Goal: Browse casually: Explore the website without a specific task or goal

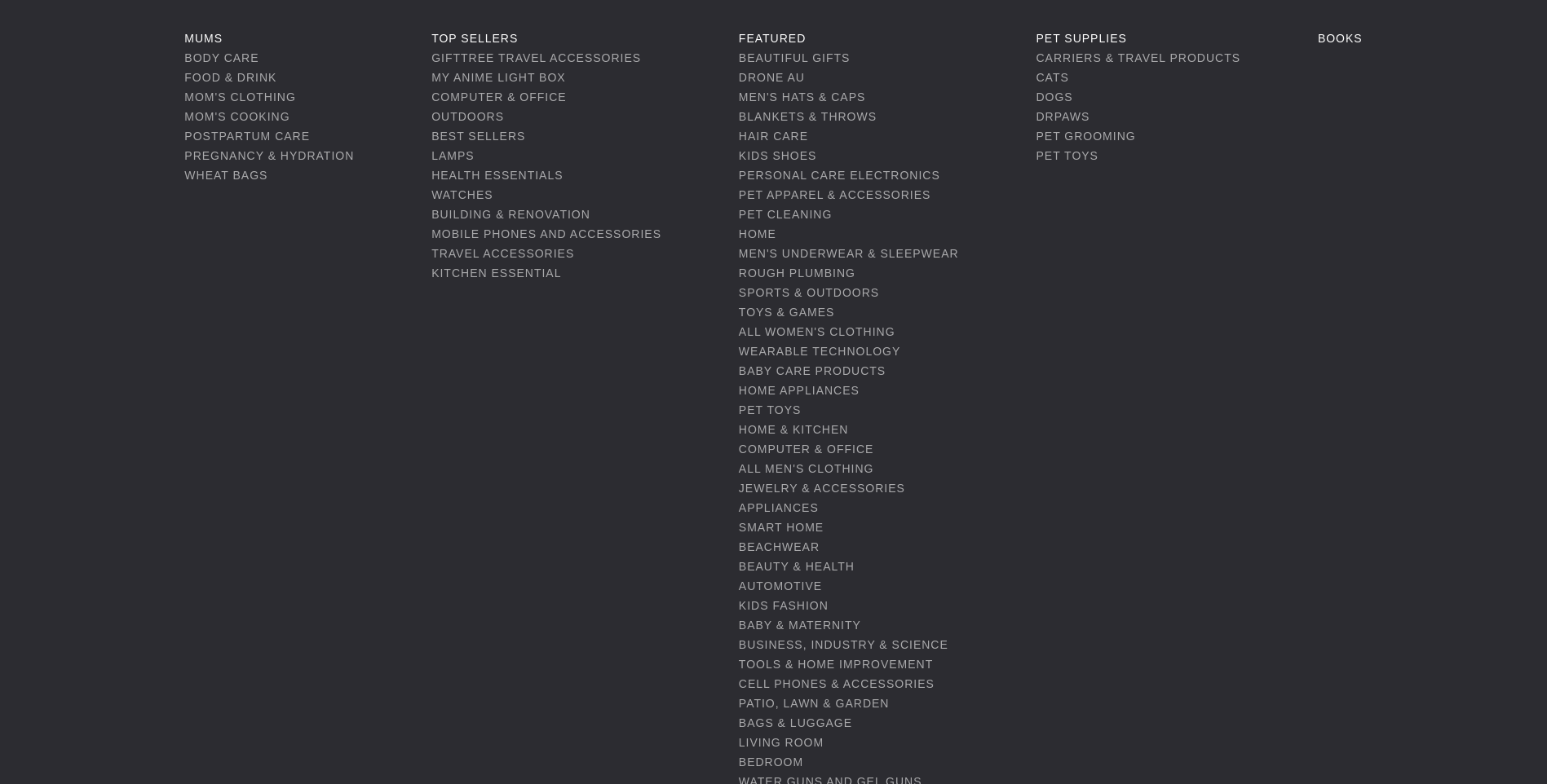
scroll to position [163, 0]
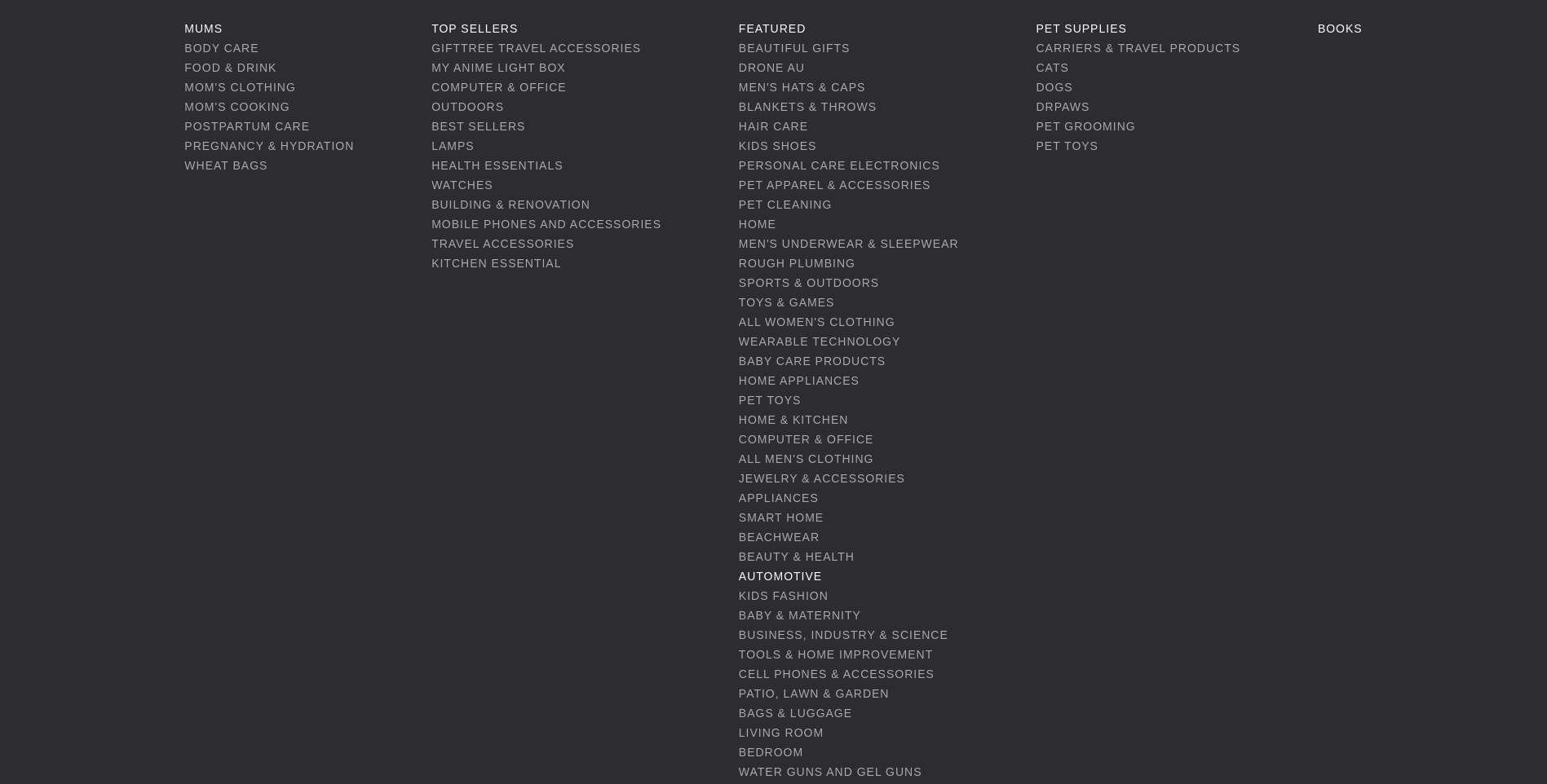
click at [781, 570] on link "Automotive" at bounding box center [780, 576] width 83 height 13
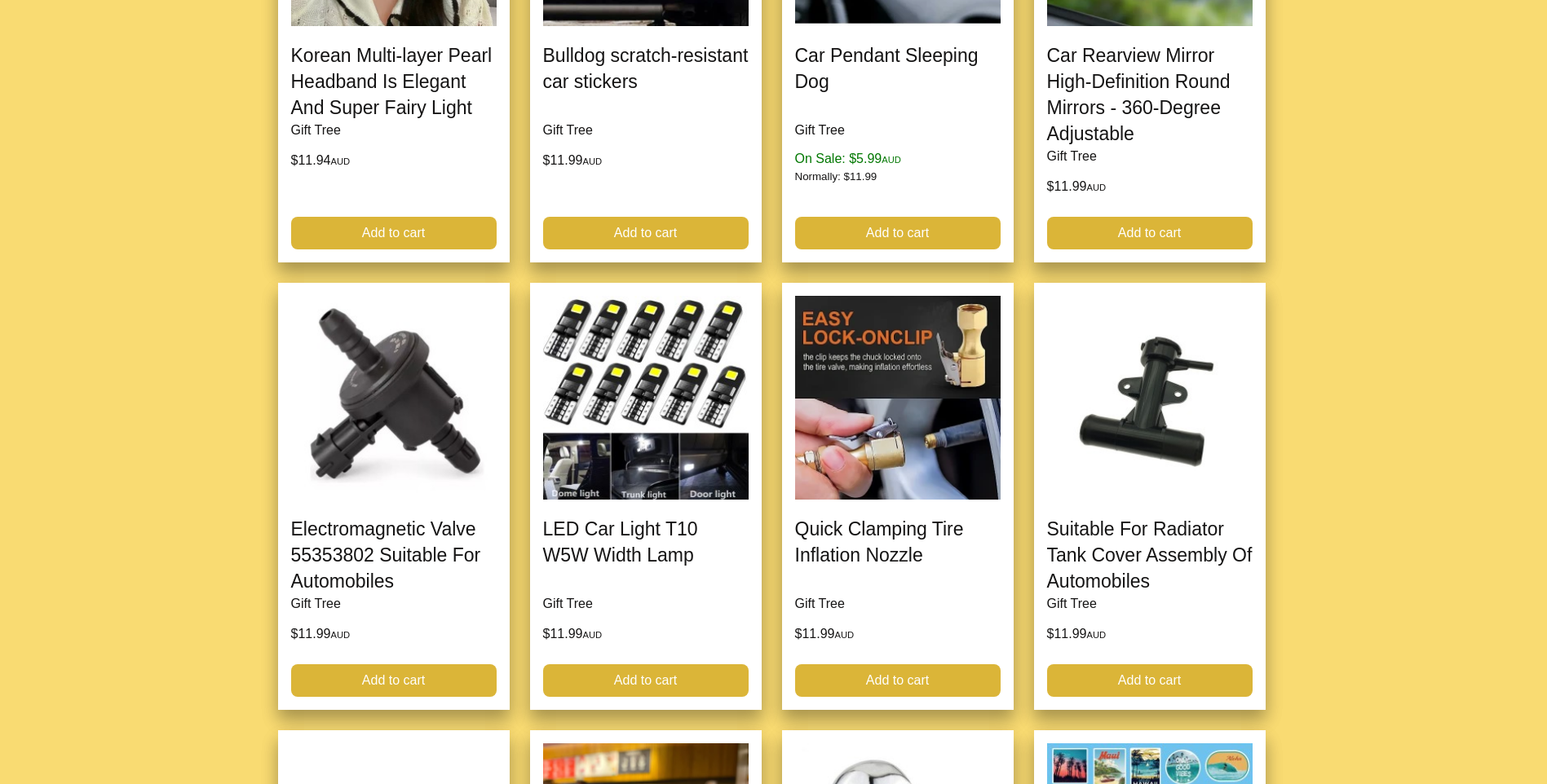
scroll to position [2527, 0]
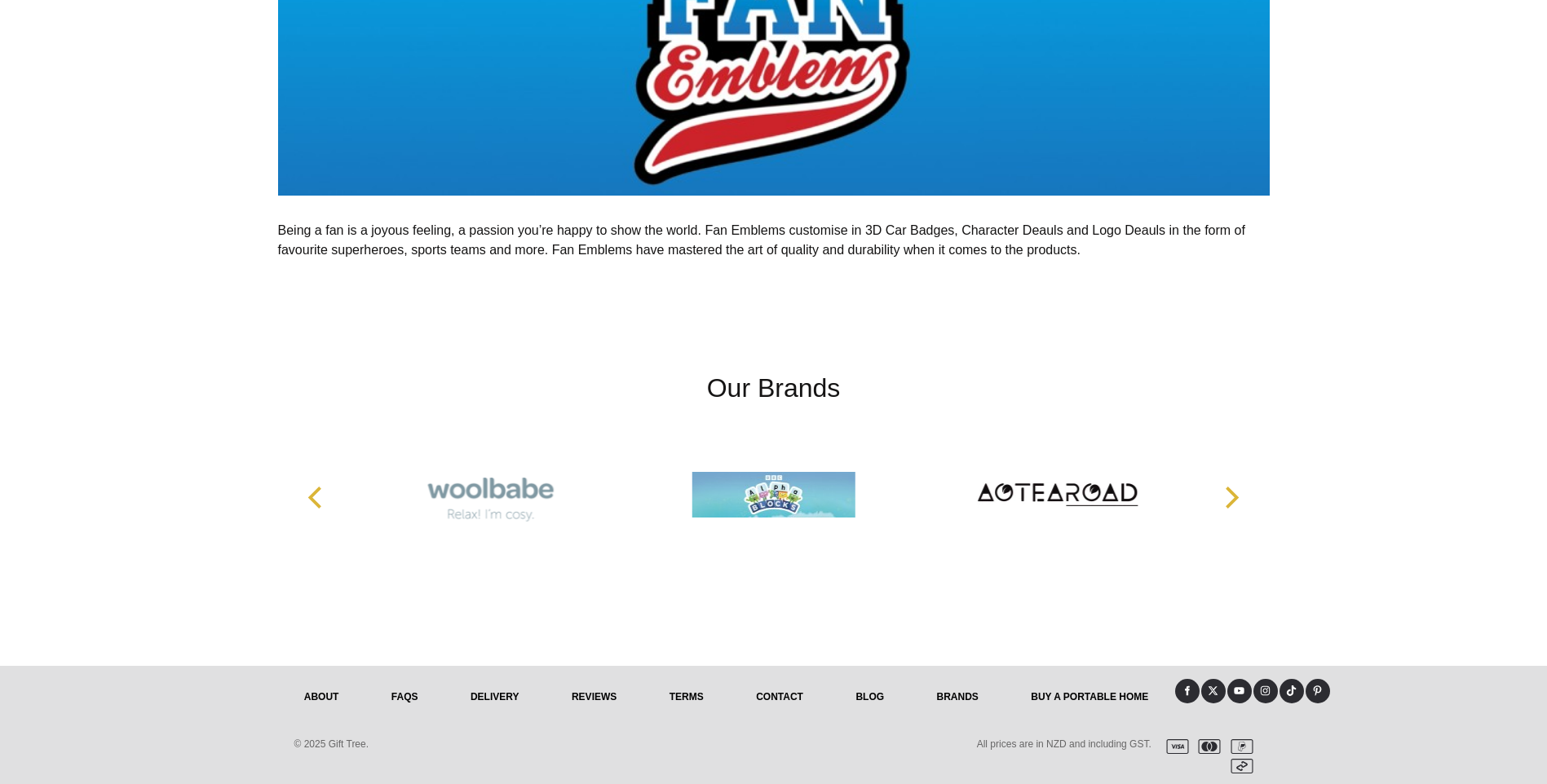
scroll to position [357, 0]
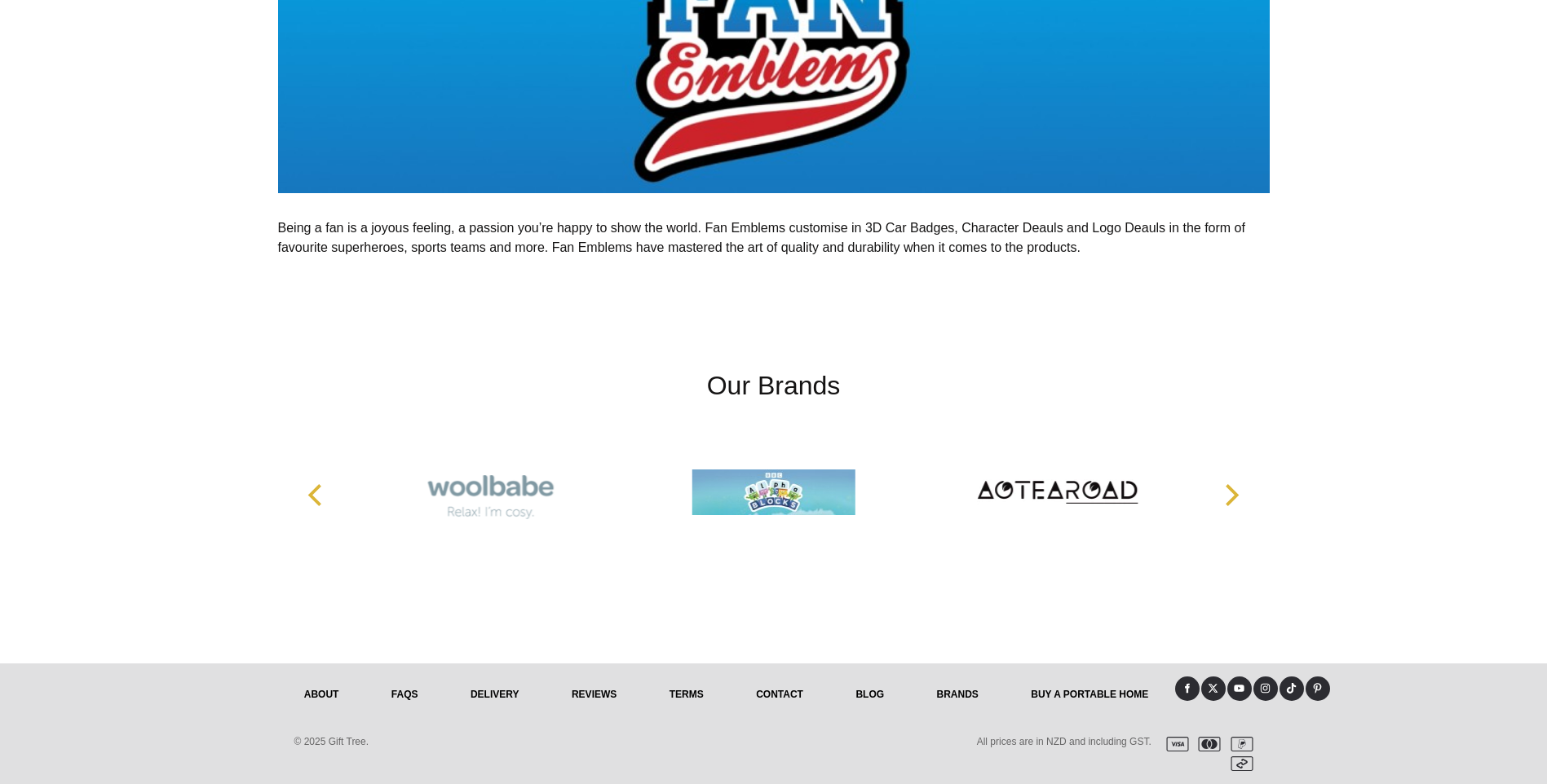
click at [1239, 490] on icon "Next" at bounding box center [1230, 495] width 22 height 22
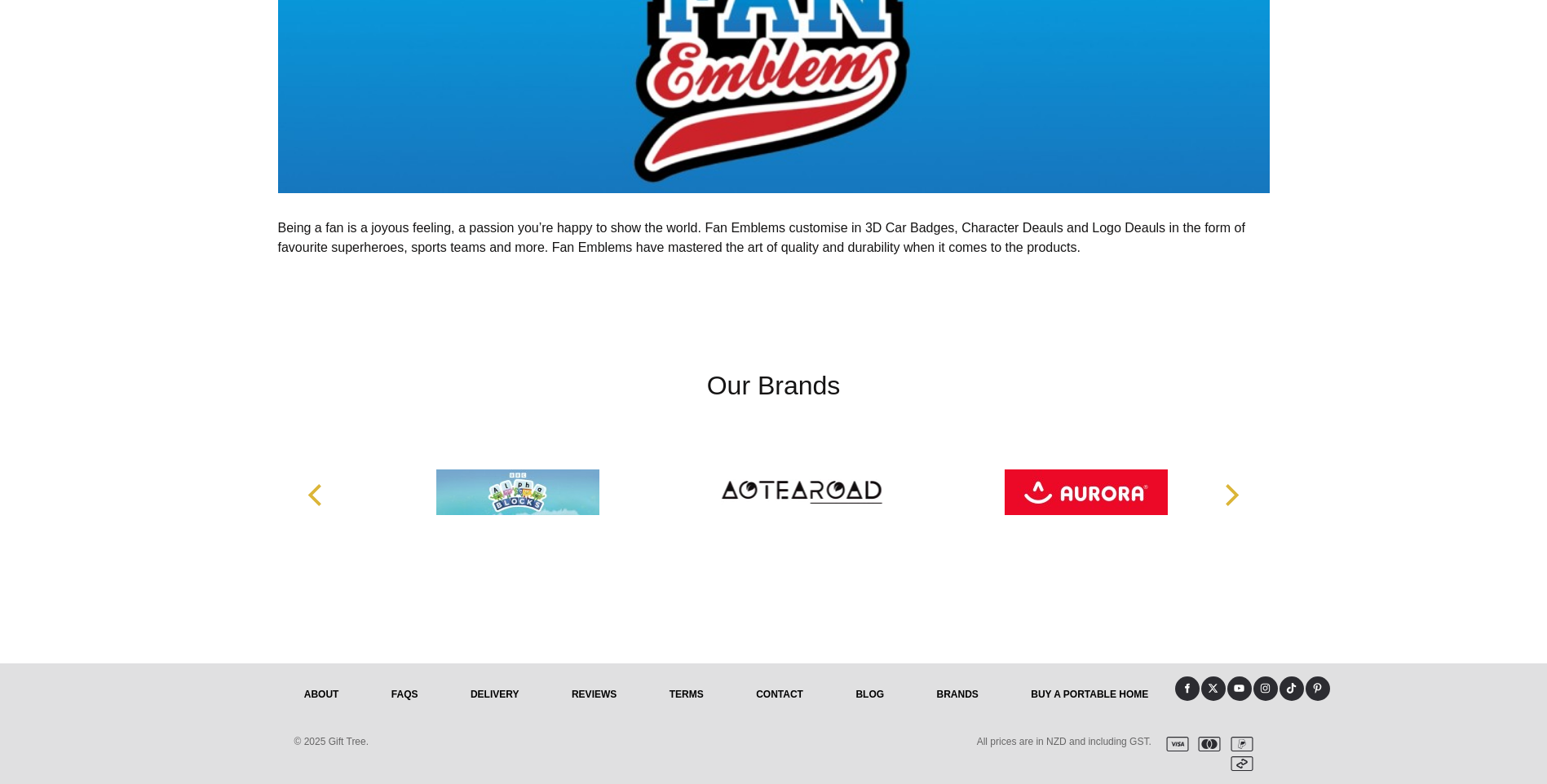
click at [1239, 490] on icon "Next" at bounding box center [1230, 495] width 22 height 22
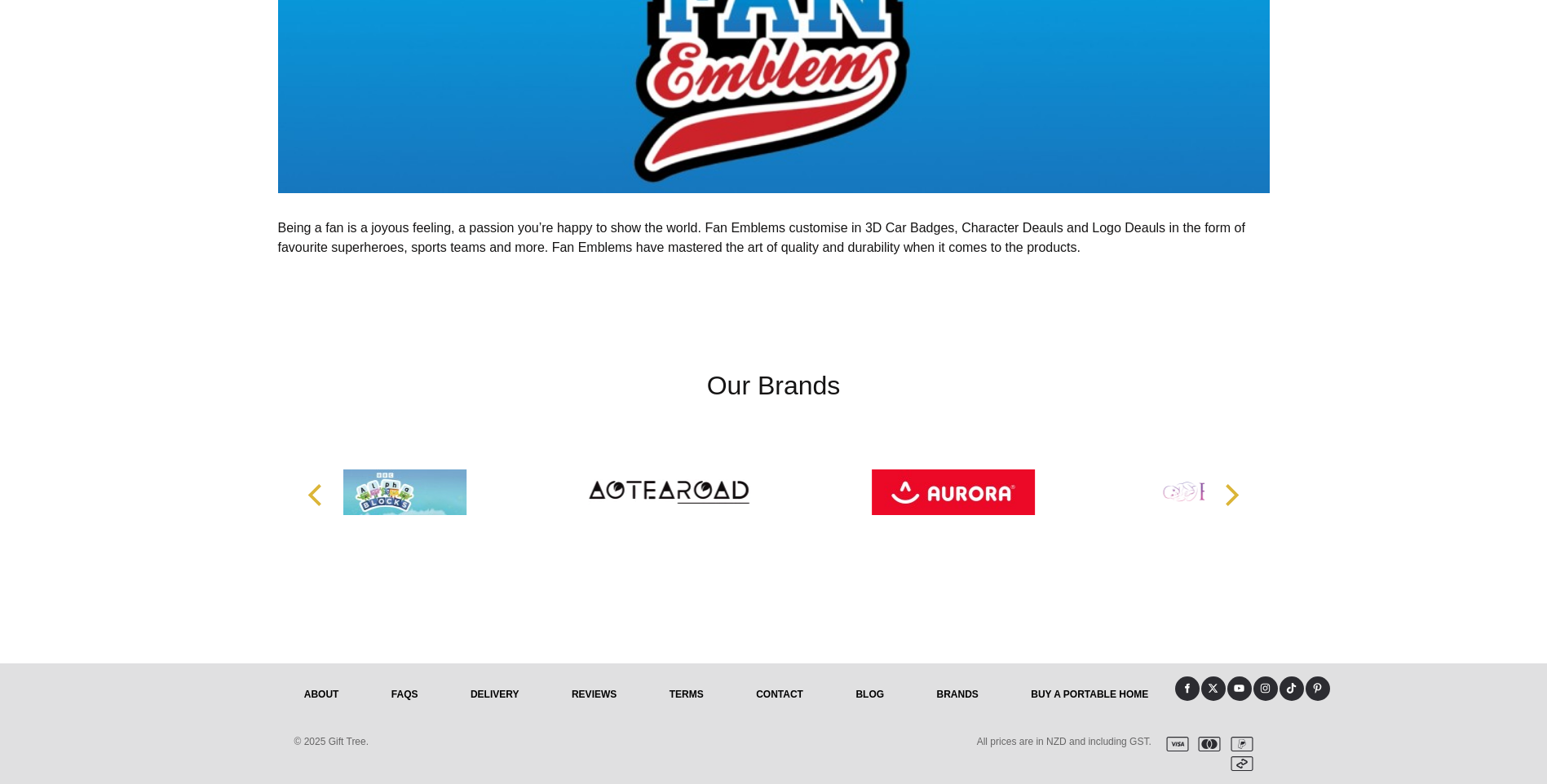
click at [1239, 490] on icon "Next" at bounding box center [1230, 495] width 22 height 22
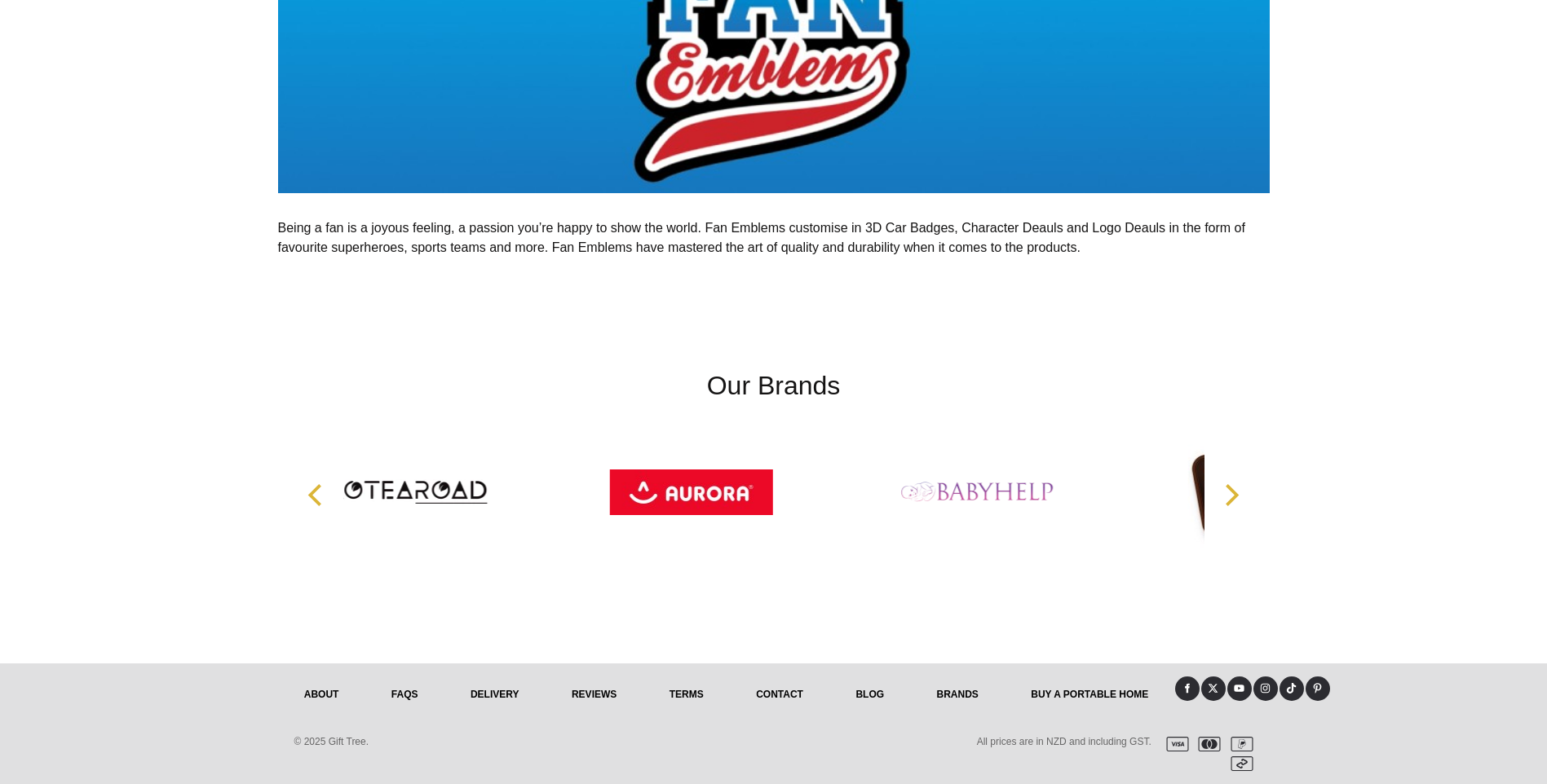
click at [1239, 490] on icon "Next" at bounding box center [1230, 495] width 22 height 22
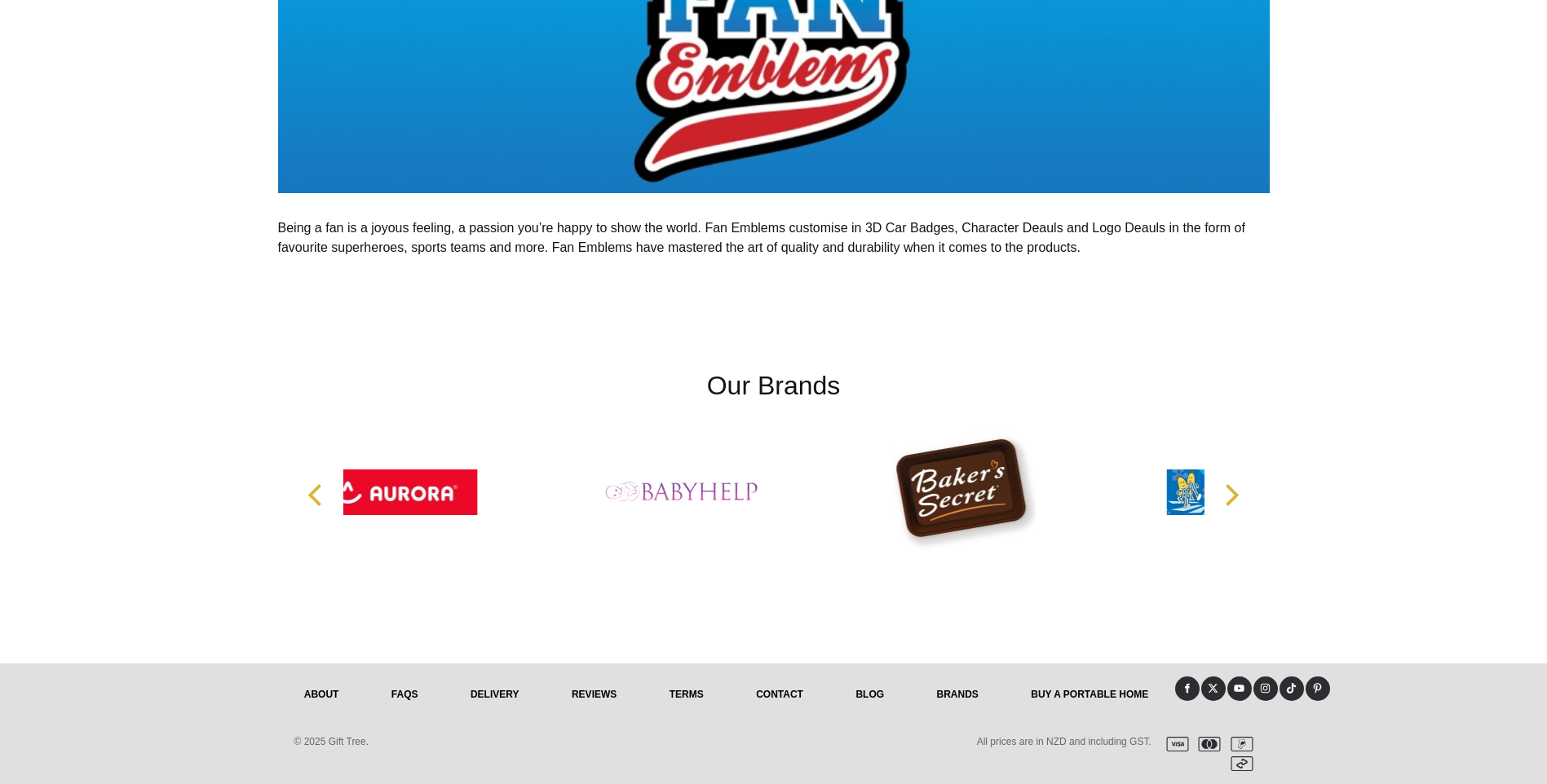
click at [1239, 490] on icon "Next" at bounding box center [1230, 495] width 22 height 22
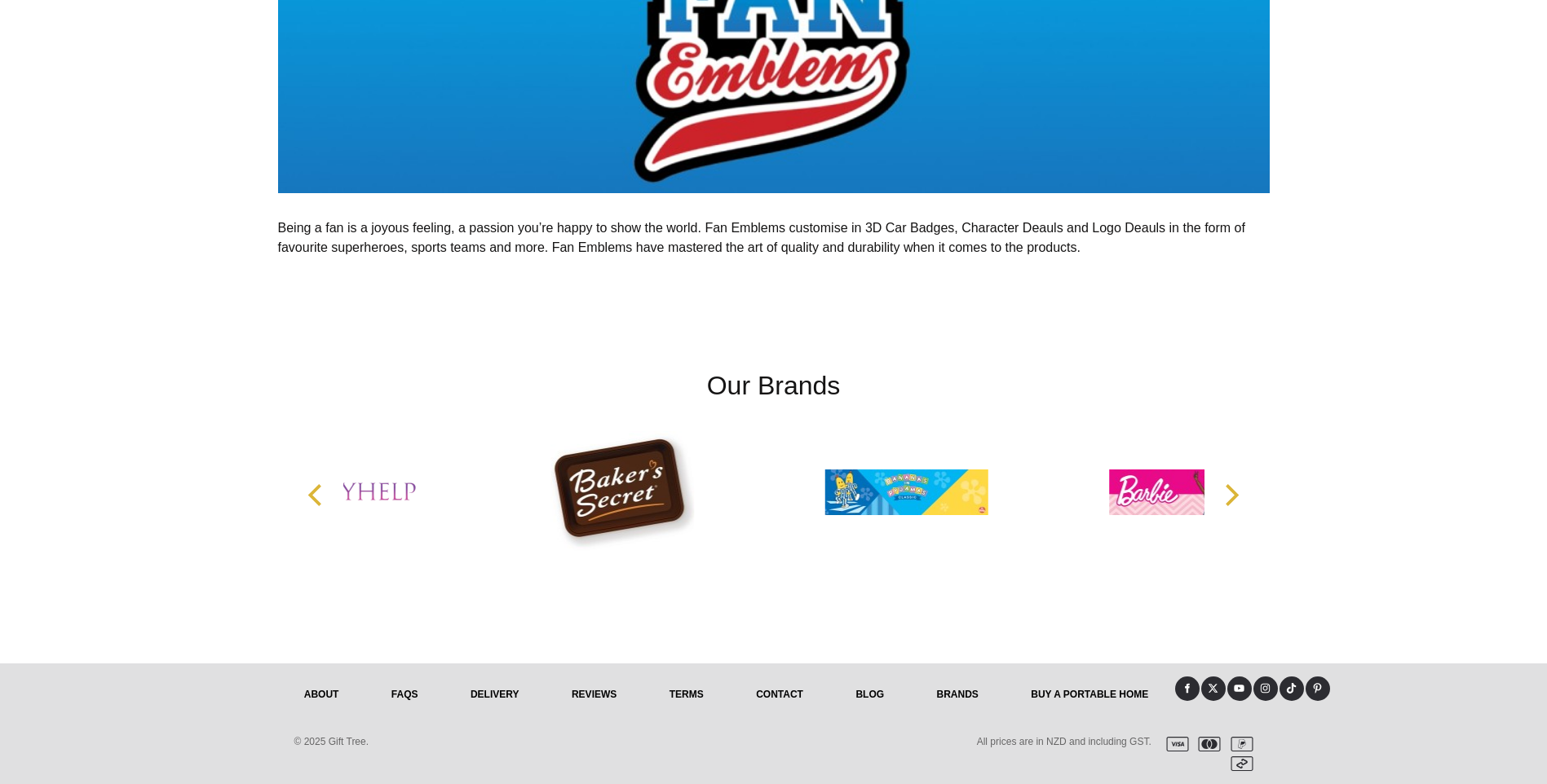
click at [1239, 490] on icon "Next" at bounding box center [1230, 495] width 22 height 22
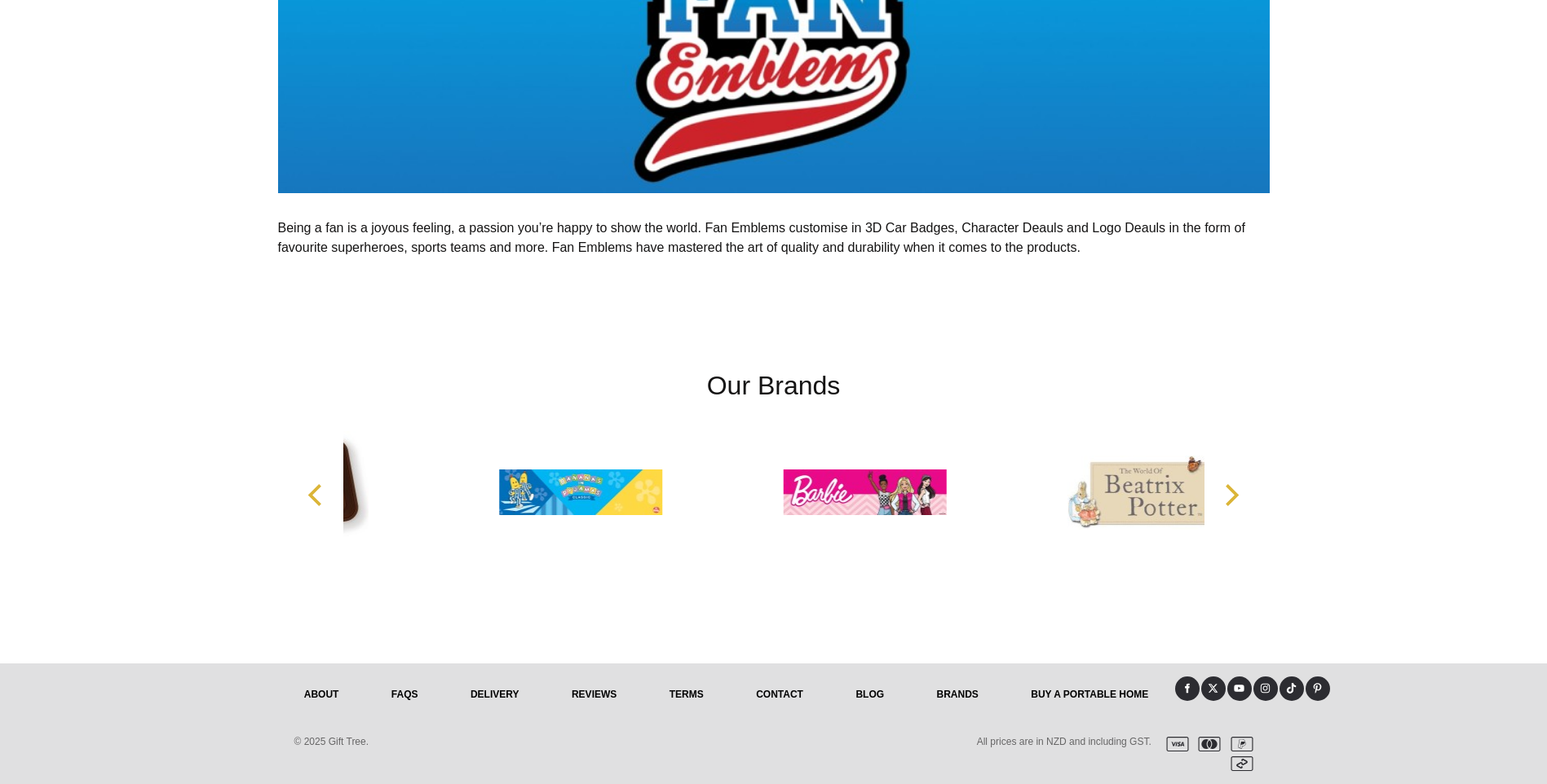
click at [1238, 491] on icon "Next" at bounding box center [1230, 495] width 22 height 22
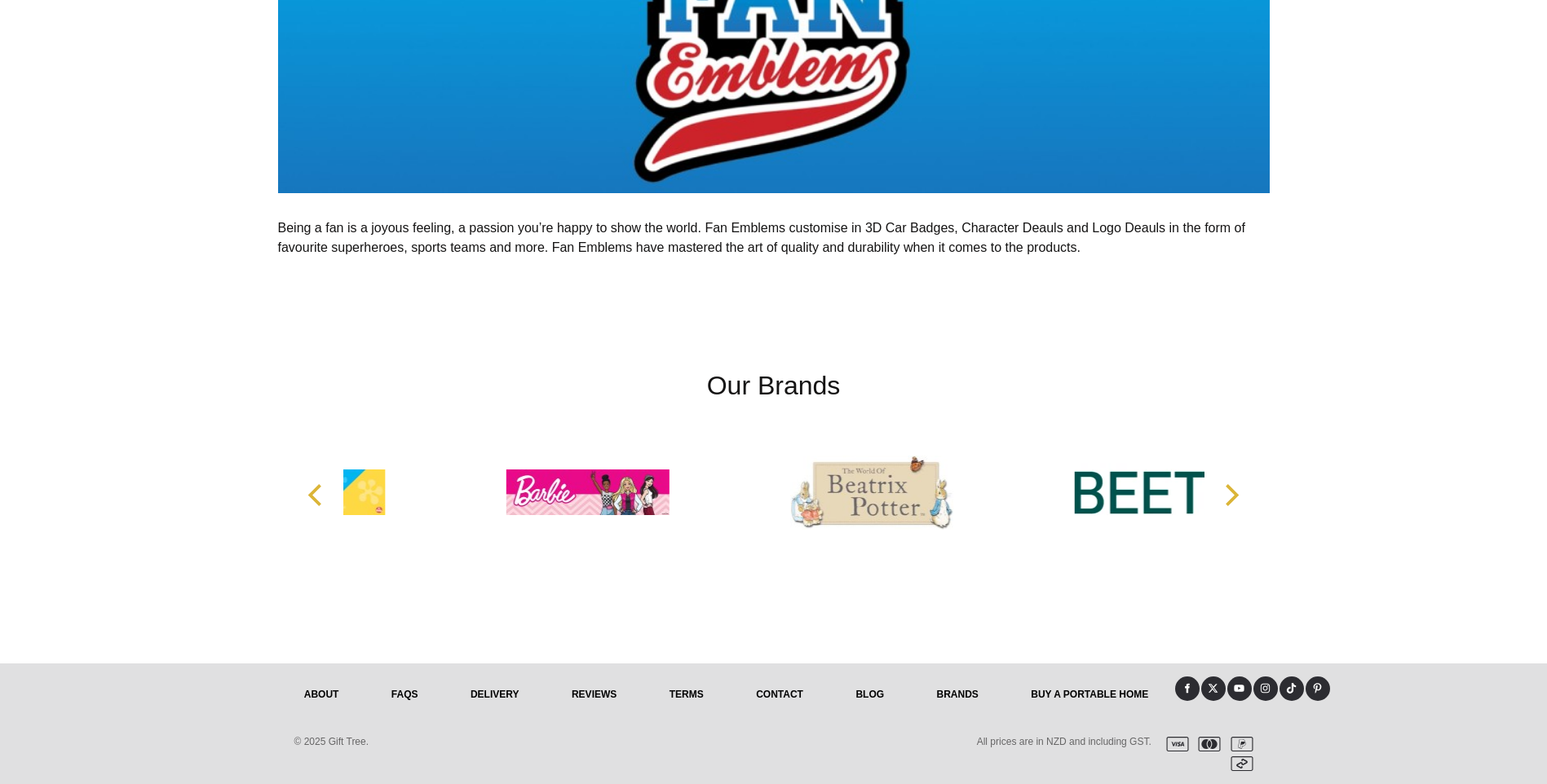
click at [1238, 491] on icon "Next" at bounding box center [1230, 495] width 22 height 22
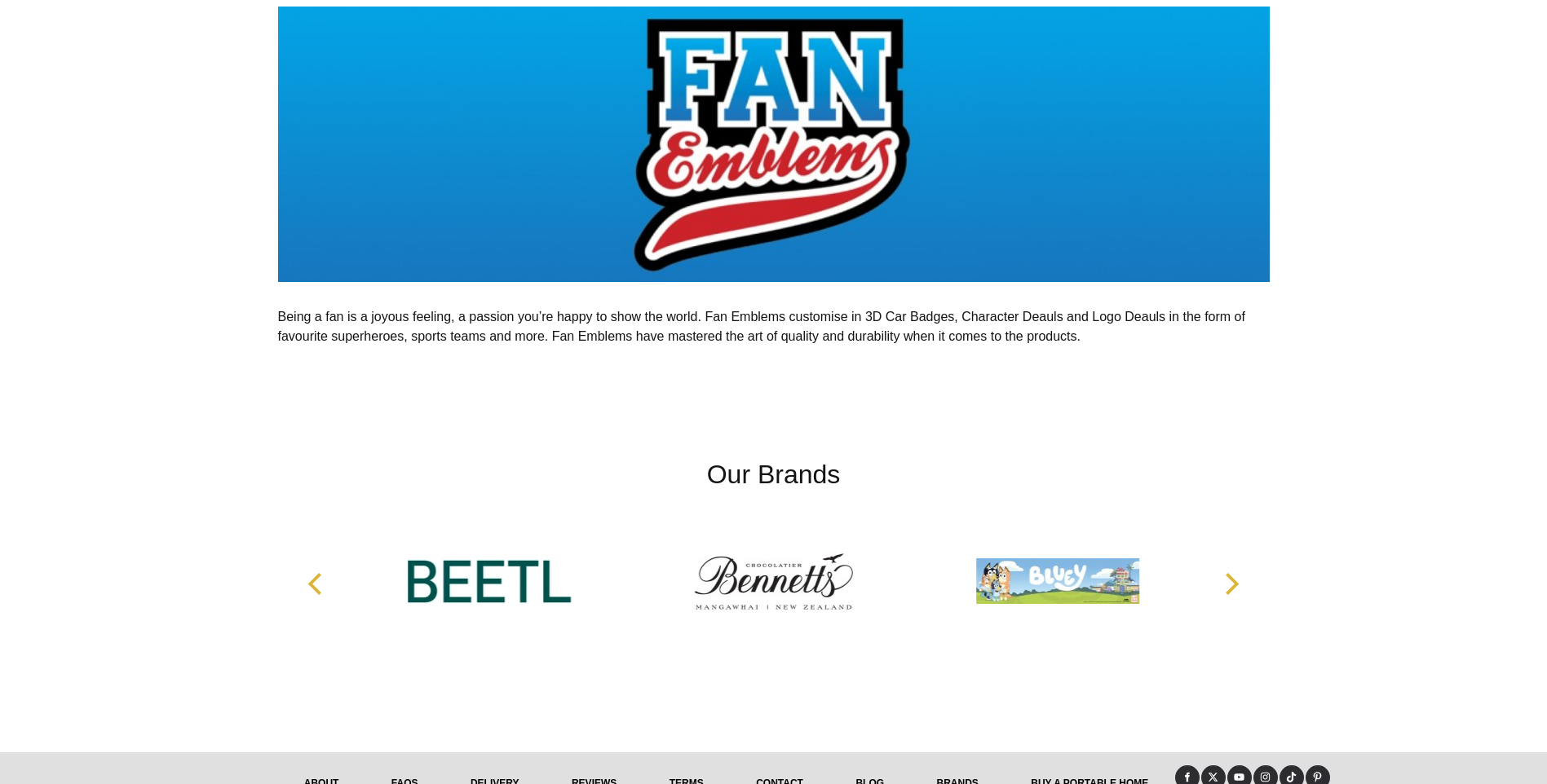
scroll to position [275, 0]
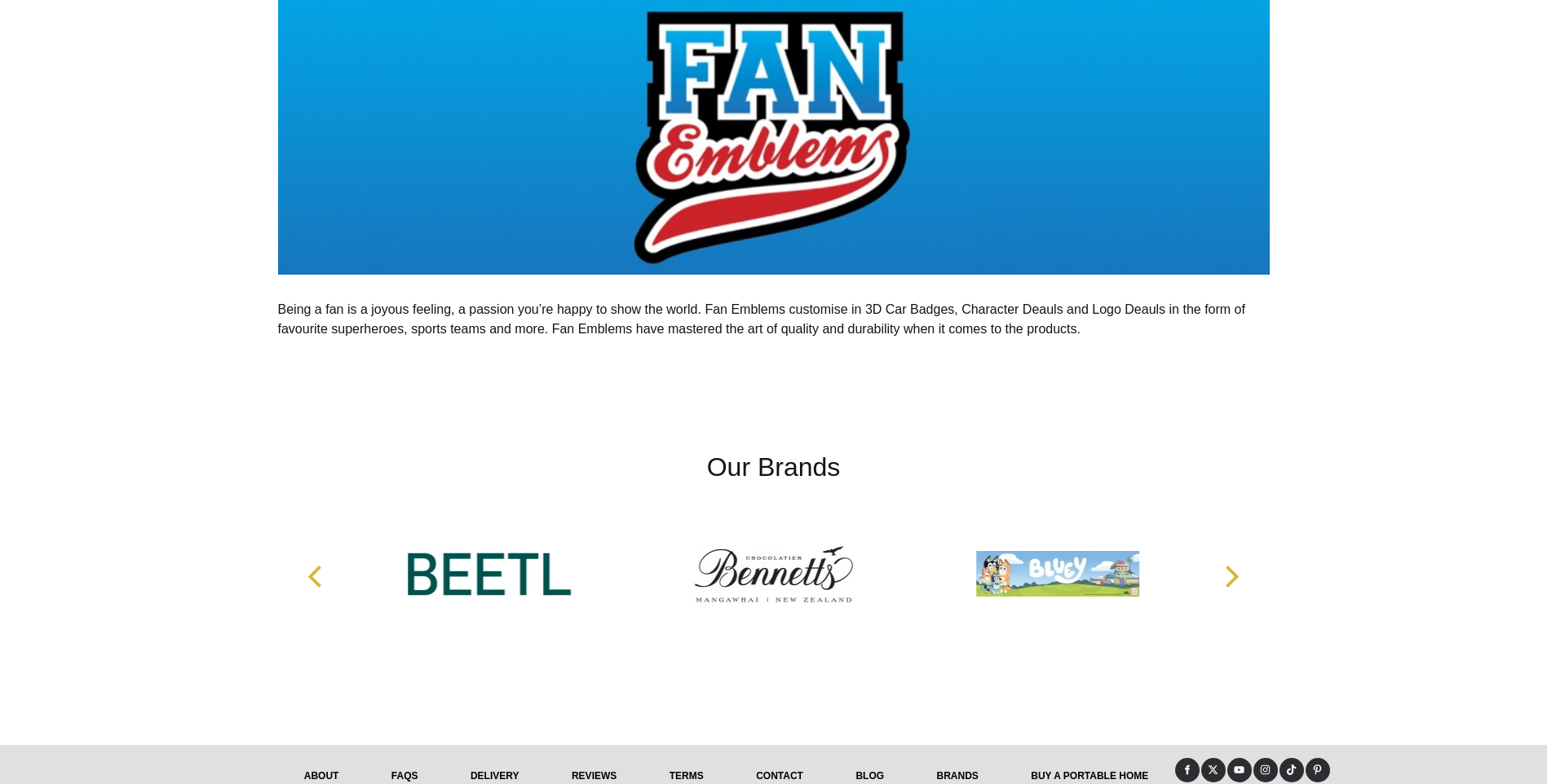
click at [1220, 575] on icon "Next" at bounding box center [1230, 576] width 22 height 22
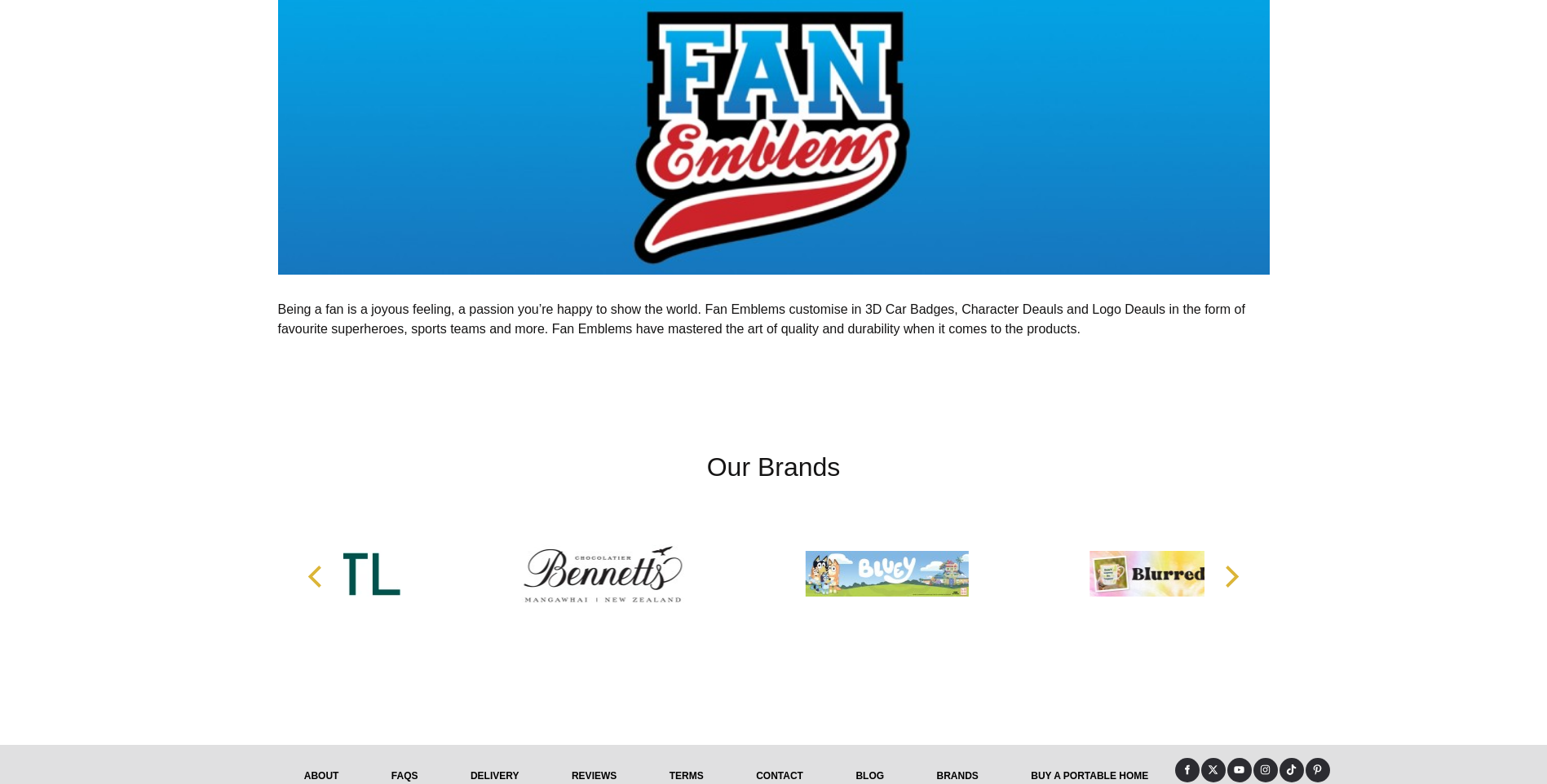
click at [1220, 575] on icon "Next" at bounding box center [1230, 576] width 22 height 22
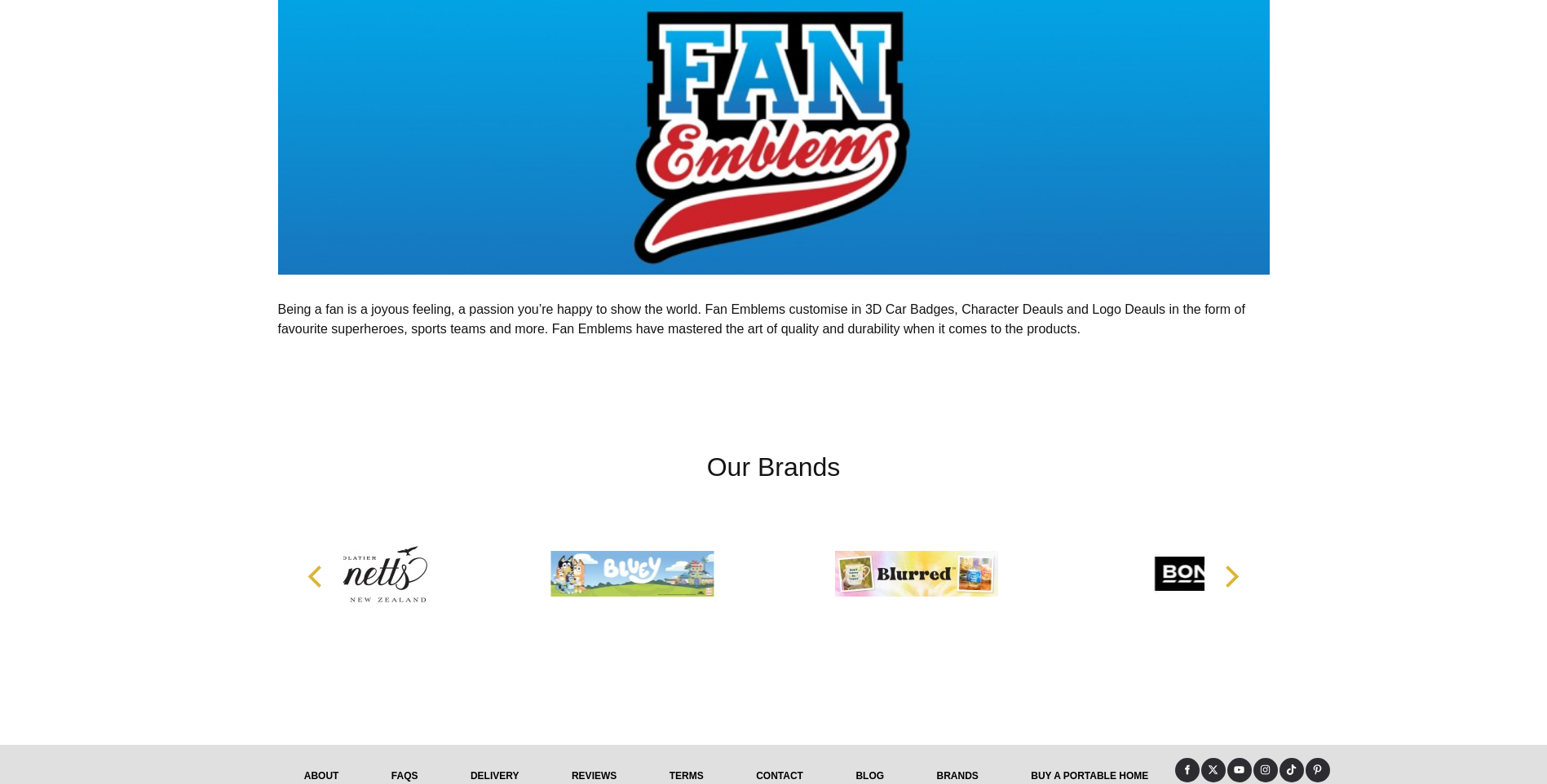
click at [1220, 575] on icon "Next" at bounding box center [1230, 576] width 22 height 22
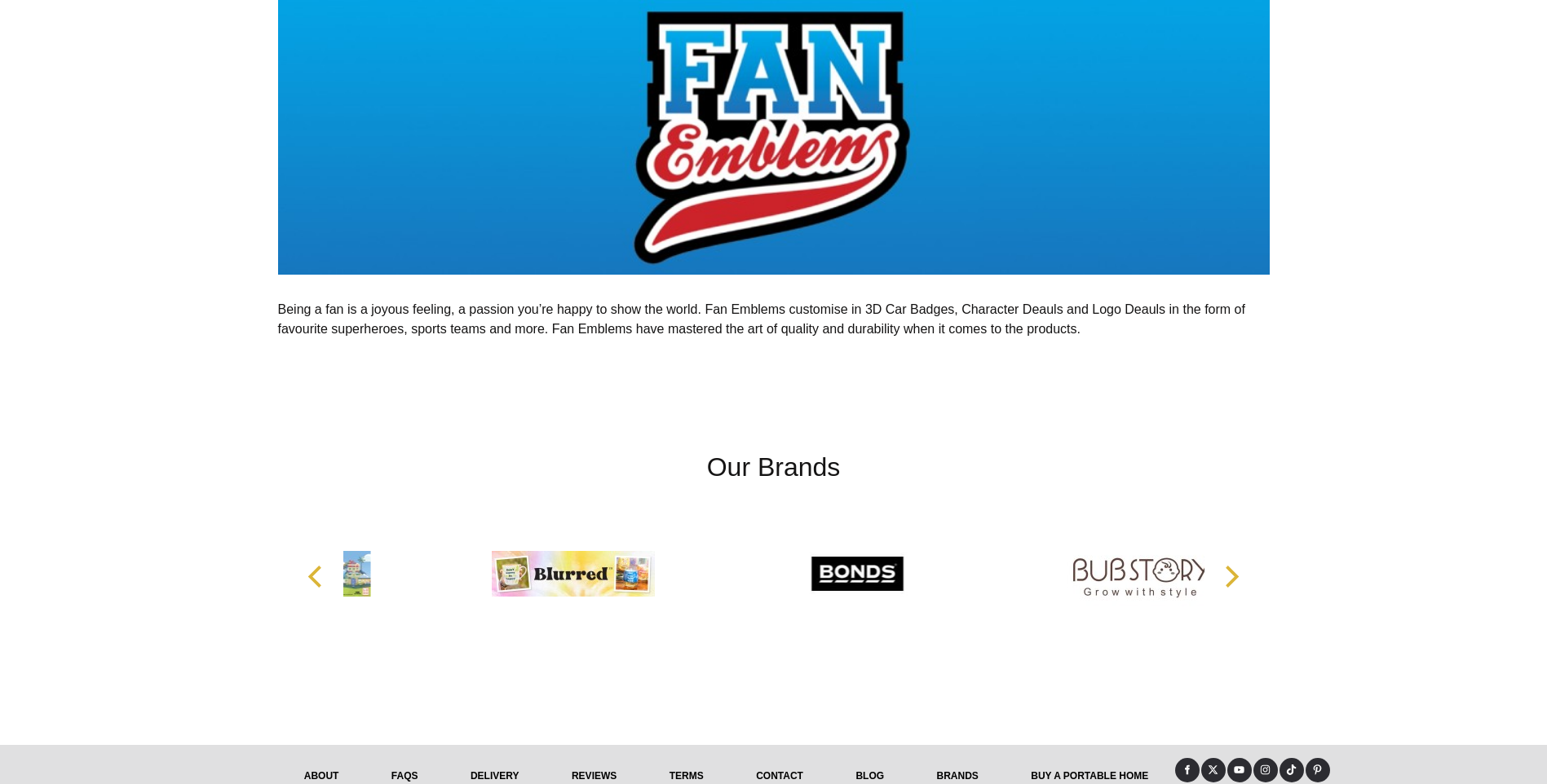
click at [1220, 575] on icon "Next" at bounding box center [1230, 576] width 22 height 22
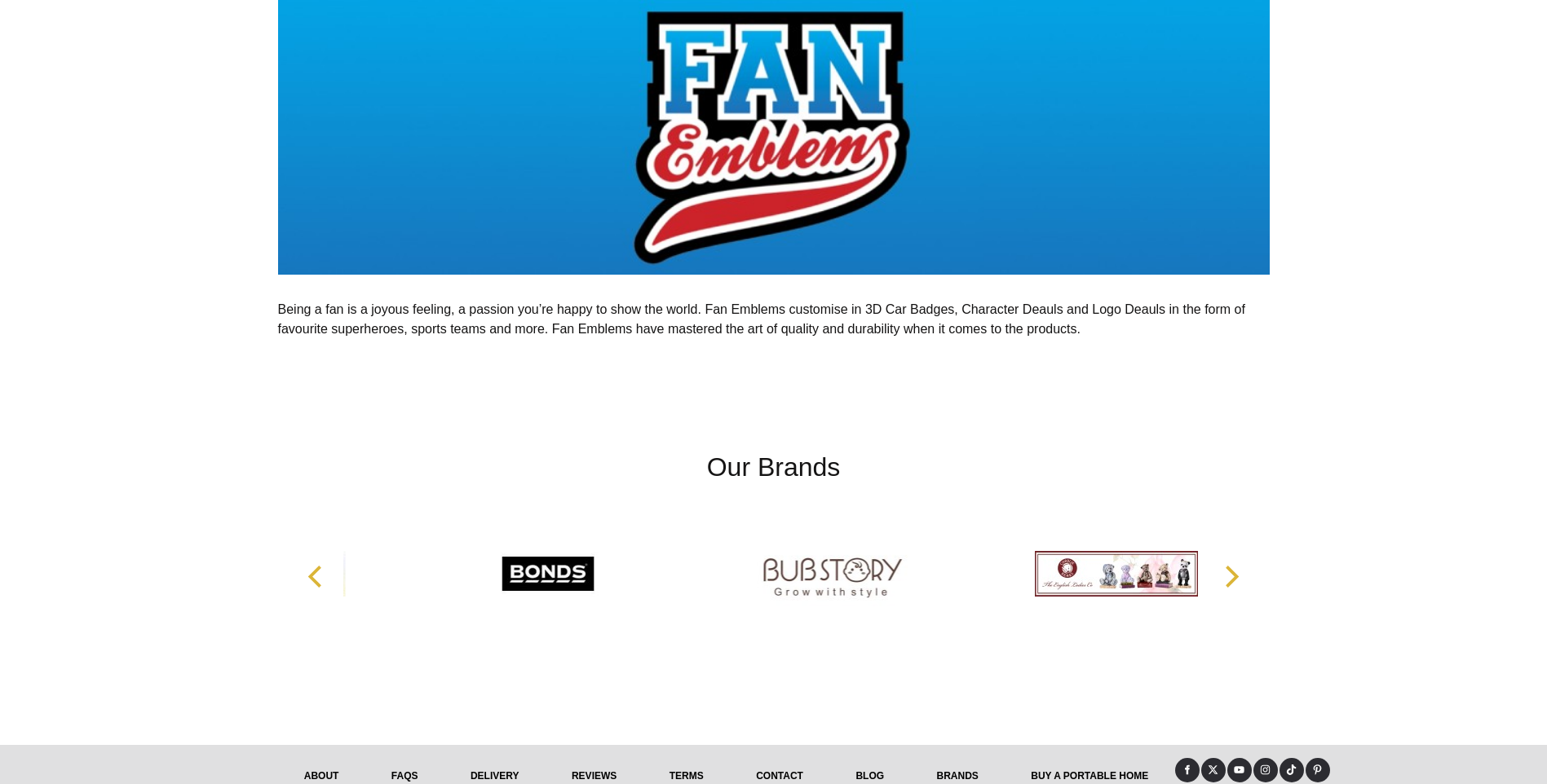
click at [1220, 575] on icon "Next" at bounding box center [1230, 576] width 22 height 22
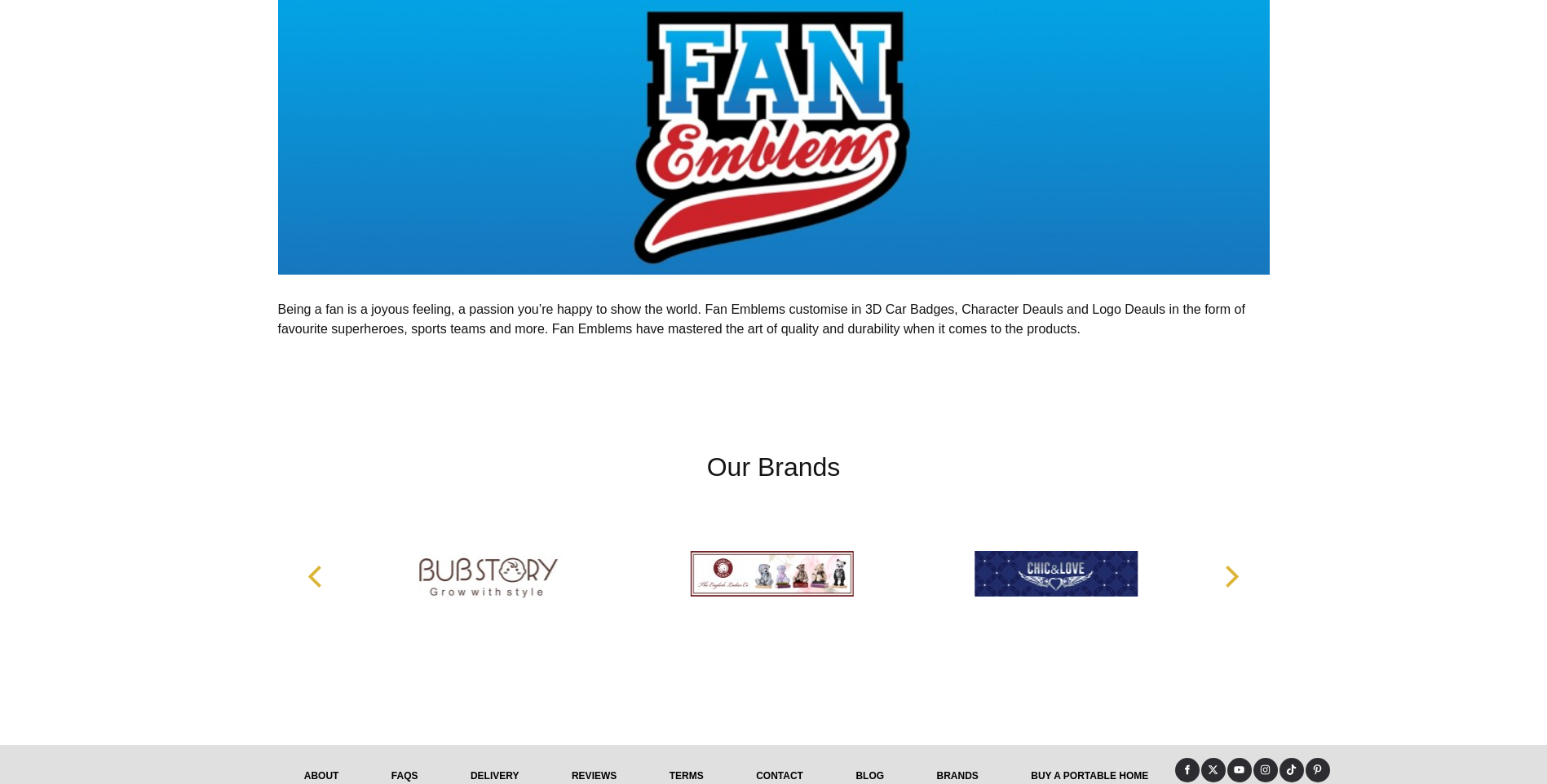
click at [1220, 575] on icon "Next" at bounding box center [1230, 576] width 22 height 22
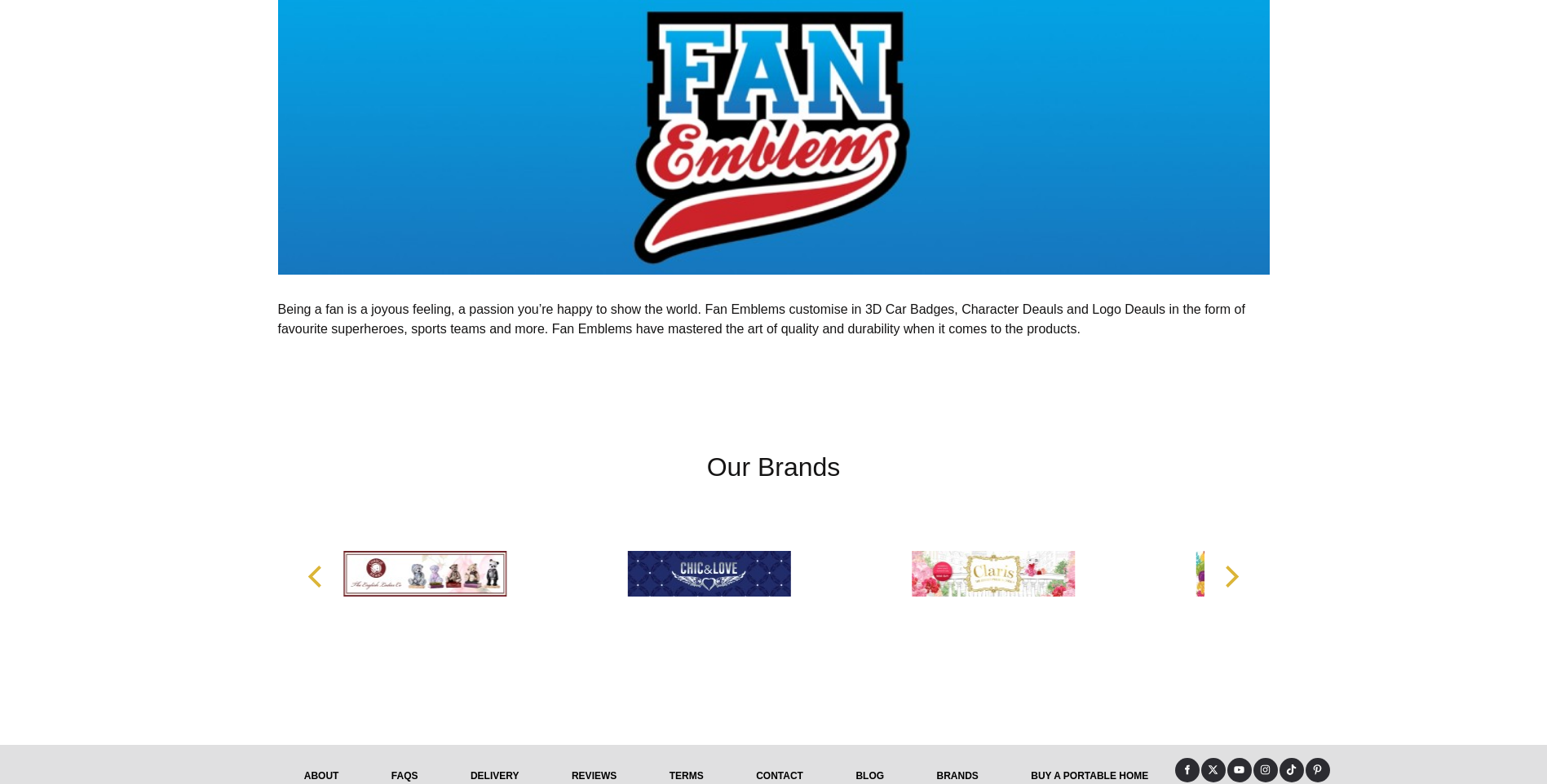
click at [1220, 575] on icon "Next" at bounding box center [1230, 576] width 22 height 22
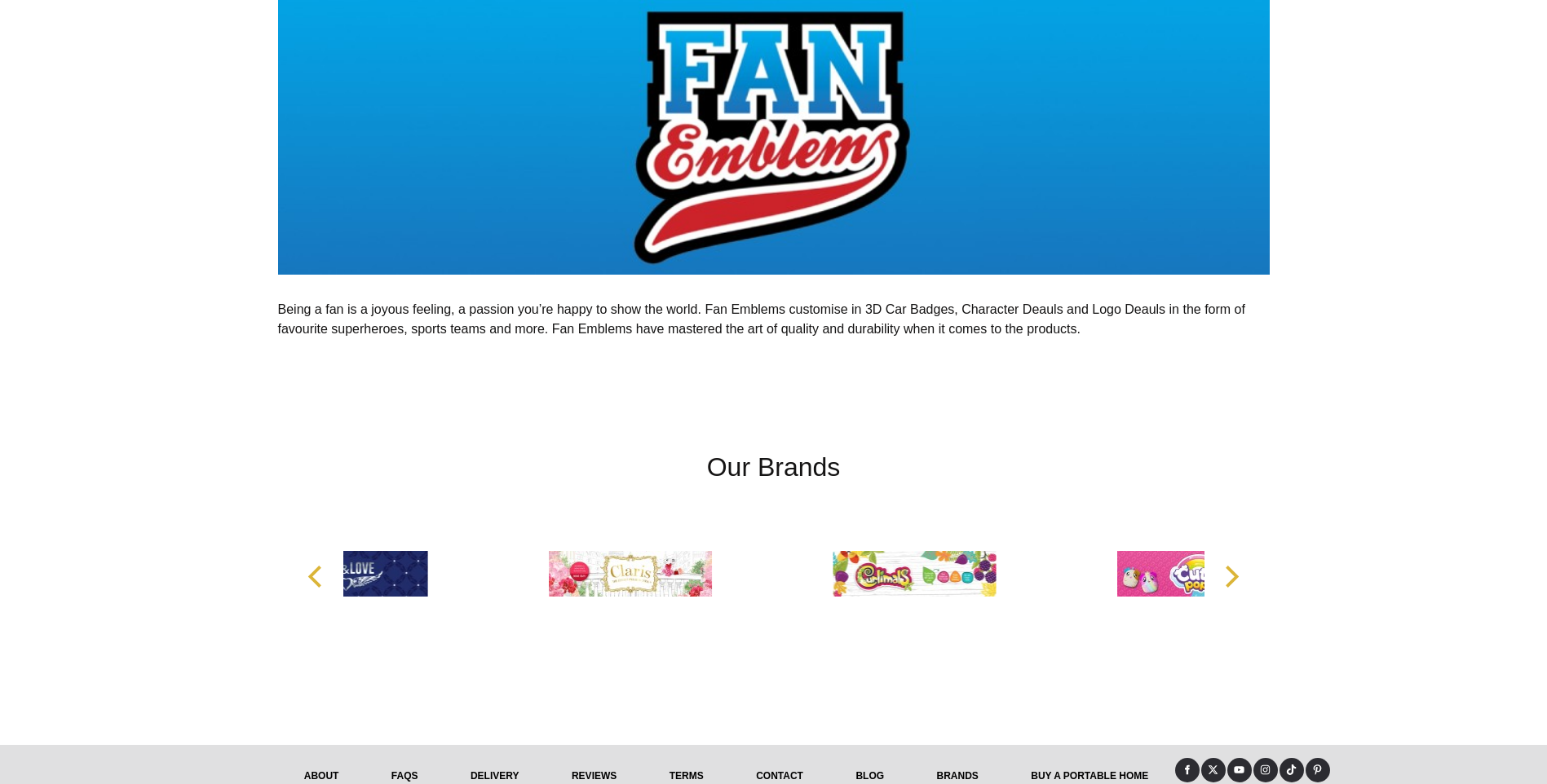
click at [1220, 575] on icon "Next" at bounding box center [1230, 576] width 22 height 22
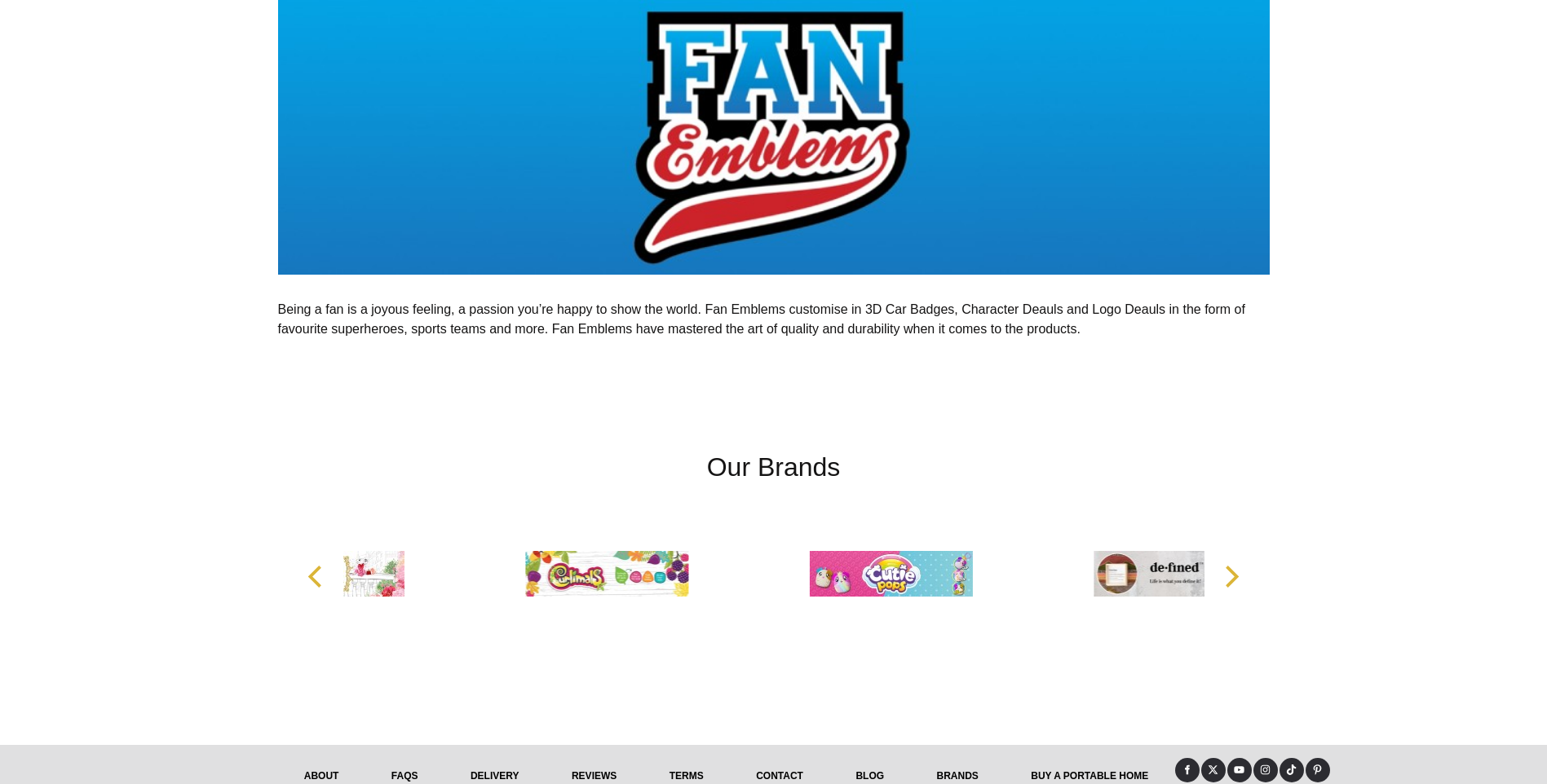
click at [1220, 575] on icon "Next" at bounding box center [1230, 576] width 22 height 22
